Goal: Ask a question

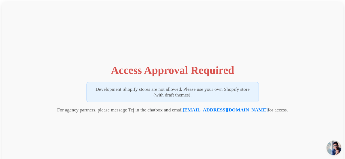
click at [266, 110] on p "For agency partners, please message Tej in the chatbox and email tej@vizupcomme…" at bounding box center [172, 110] width 231 height 6
click at [333, 146] on span "Open chat" at bounding box center [333, 148] width 15 height 15
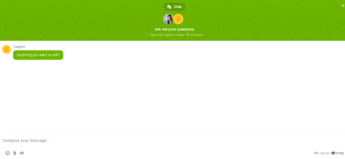
click at [51, 143] on textarea "Compose your message..." at bounding box center [166, 141] width 326 height 5
type textarea "hello"
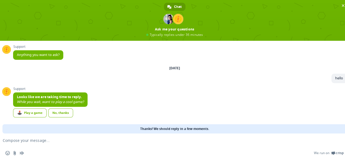
scroll to position [1, 0]
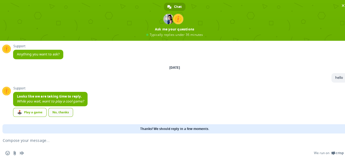
click at [65, 115] on div "No, thanks" at bounding box center [60, 112] width 25 height 9
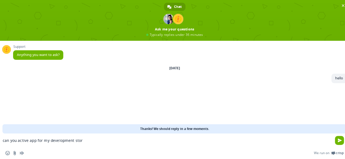
type textarea "can you active app for my development store"
